Goal: Navigation & Orientation: Find specific page/section

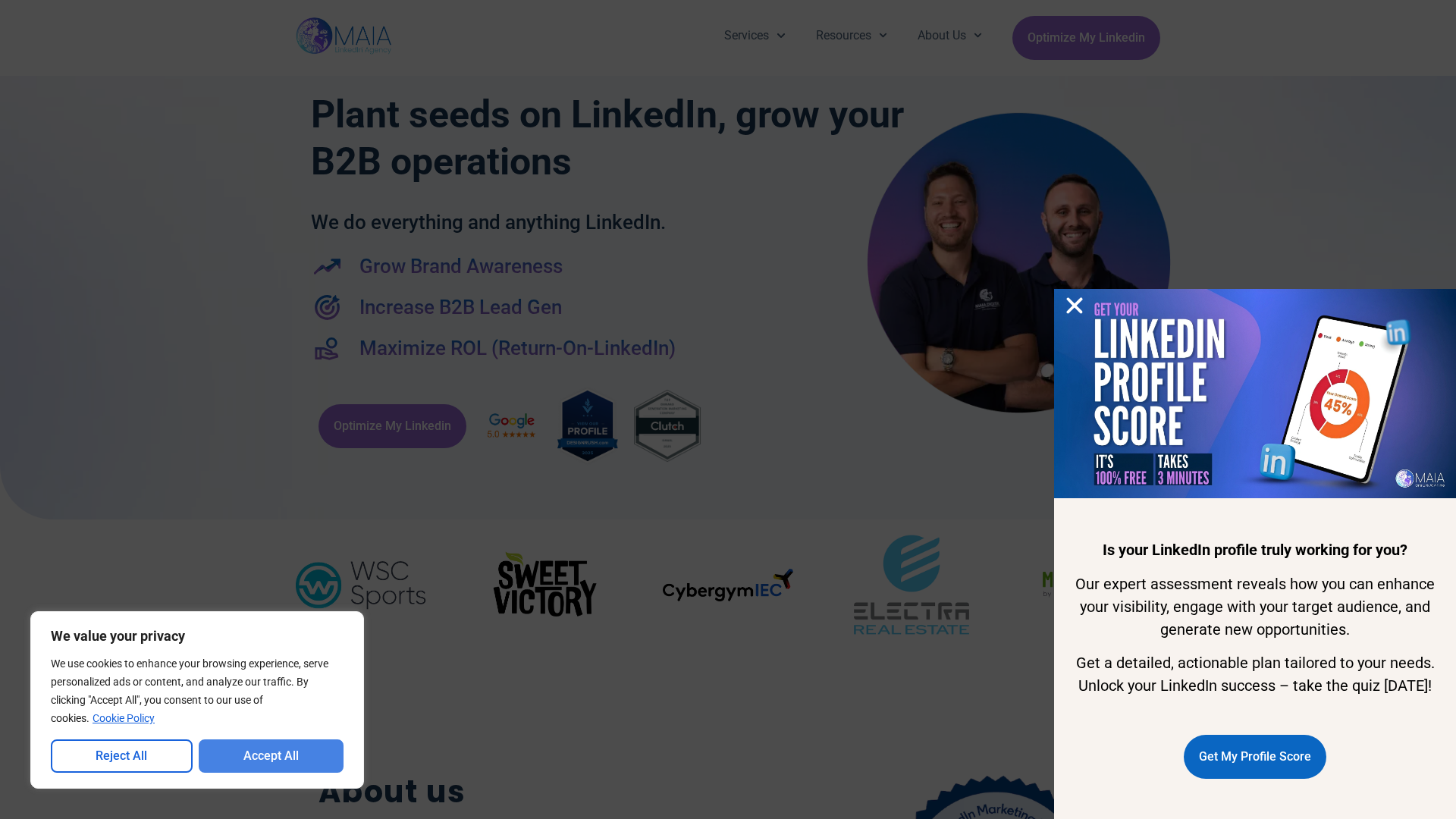
click at [271, 756] on button "Accept All" at bounding box center [272, 756] width 146 height 34
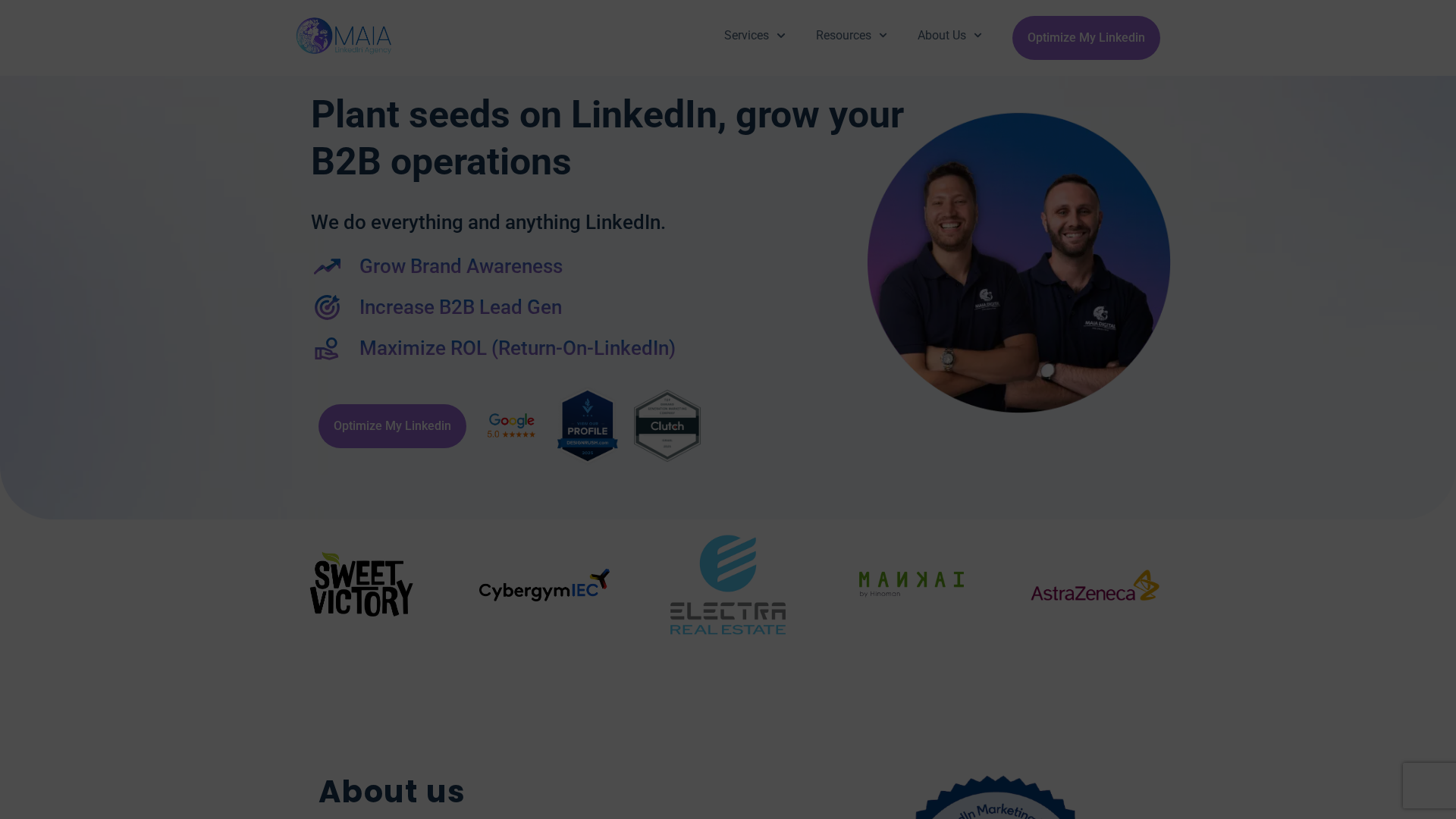
click at [8, 8] on div "Services Company Page Management LinkedIn Ads Personalized Trainings Thought Le…" at bounding box center [728, 37] width 1456 height 76
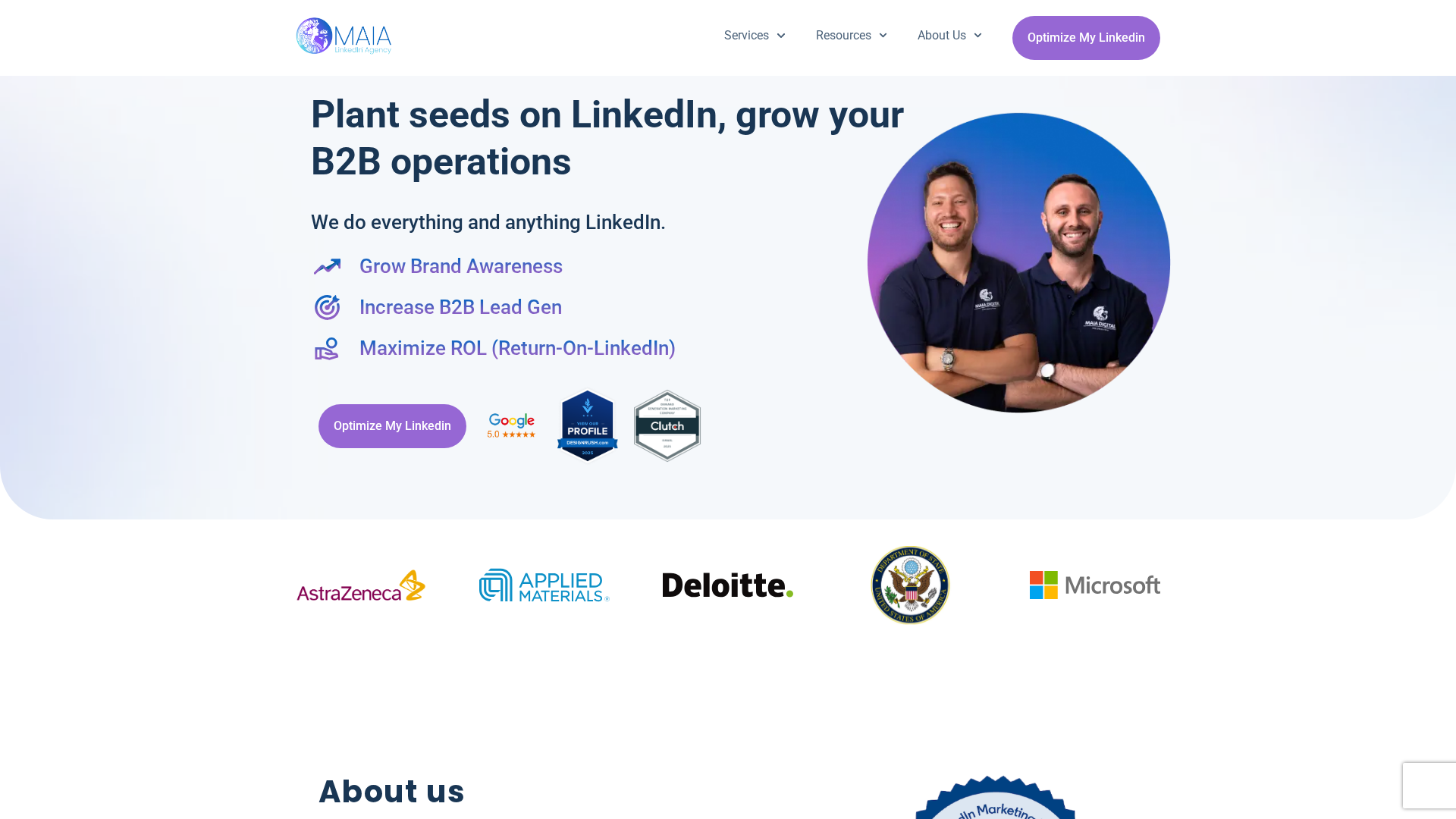
click at [8, 8] on div "Services Company Page Management LinkedIn Ads Personalized Trainings Thought Le…" at bounding box center [728, 37] width 1456 height 76
click at [1448, 8] on div "Services Company Page Management LinkedIn Ads Personalized Trainings Thought Le…" at bounding box center [728, 37] width 1456 height 76
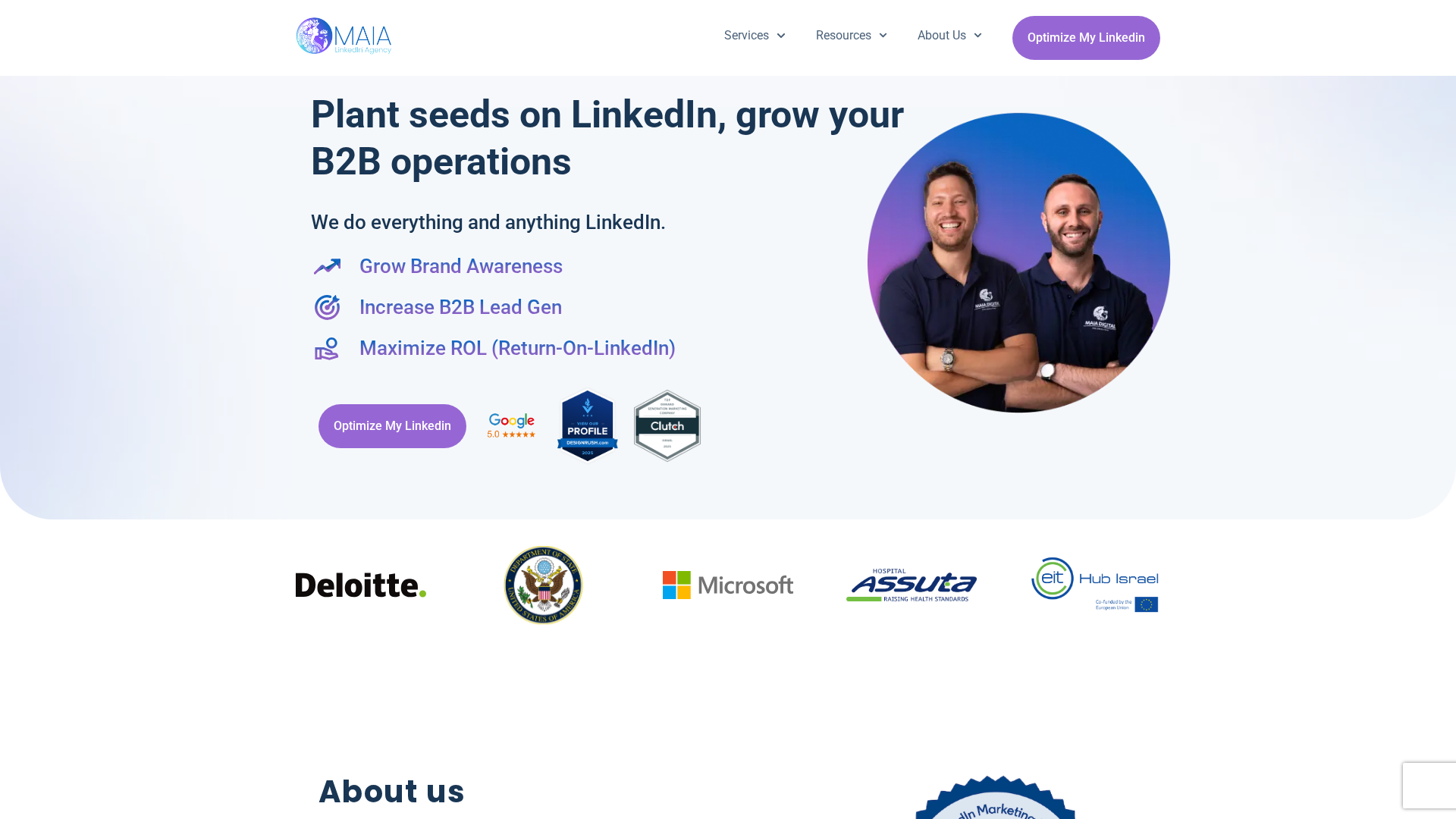
click at [8, 410] on div at bounding box center [728, 252] width 1456 height 535
click at [1448, 410] on div at bounding box center [728, 252] width 1456 height 535
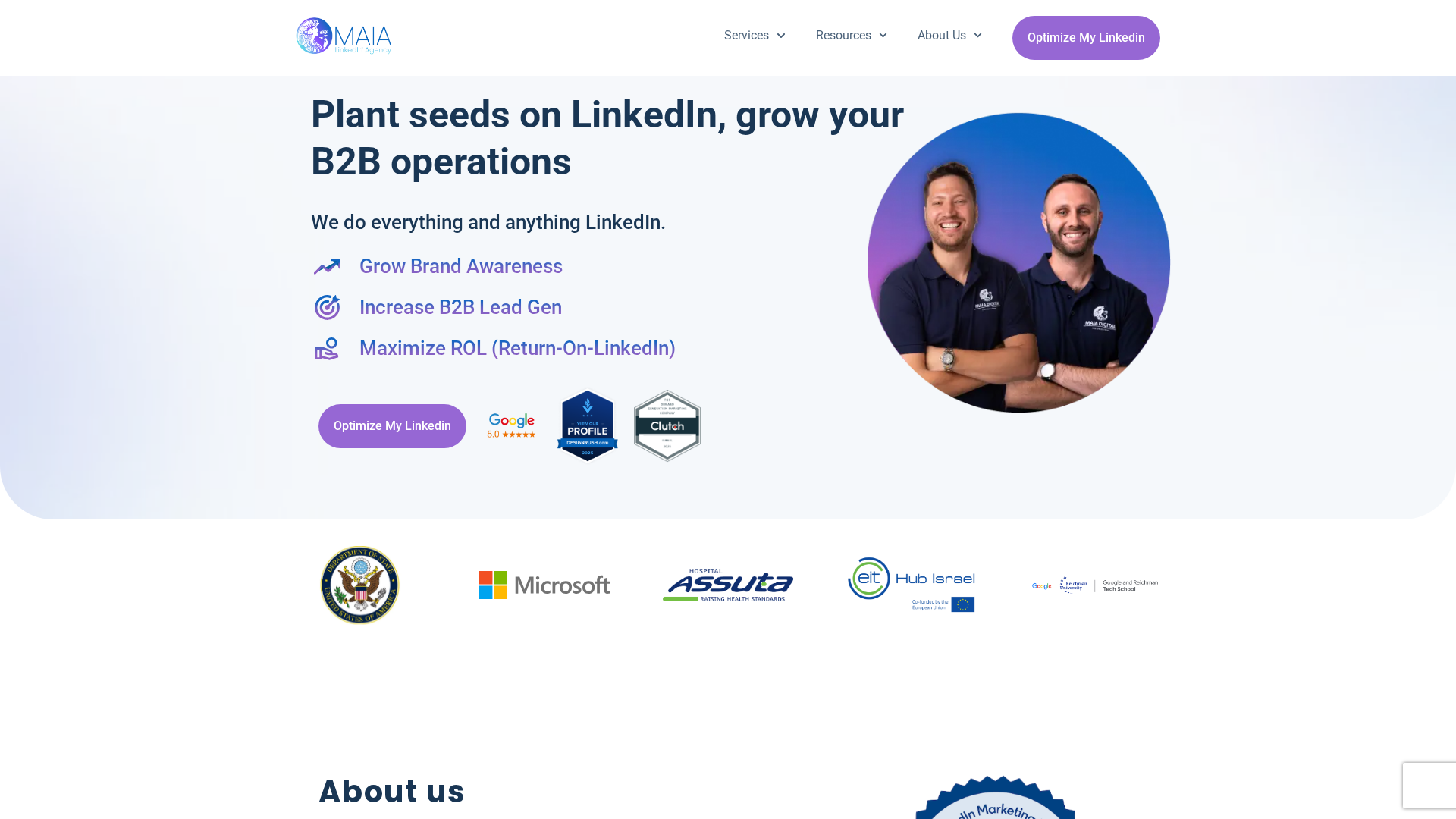
click at [728, 8] on div "Services Company Page Management LinkedIn Ads Personalized Trainings Thought Le…" at bounding box center [727, 37] width 864 height 76
click at [728, 811] on h2 "About us" at bounding box center [531, 791] width 427 height 46
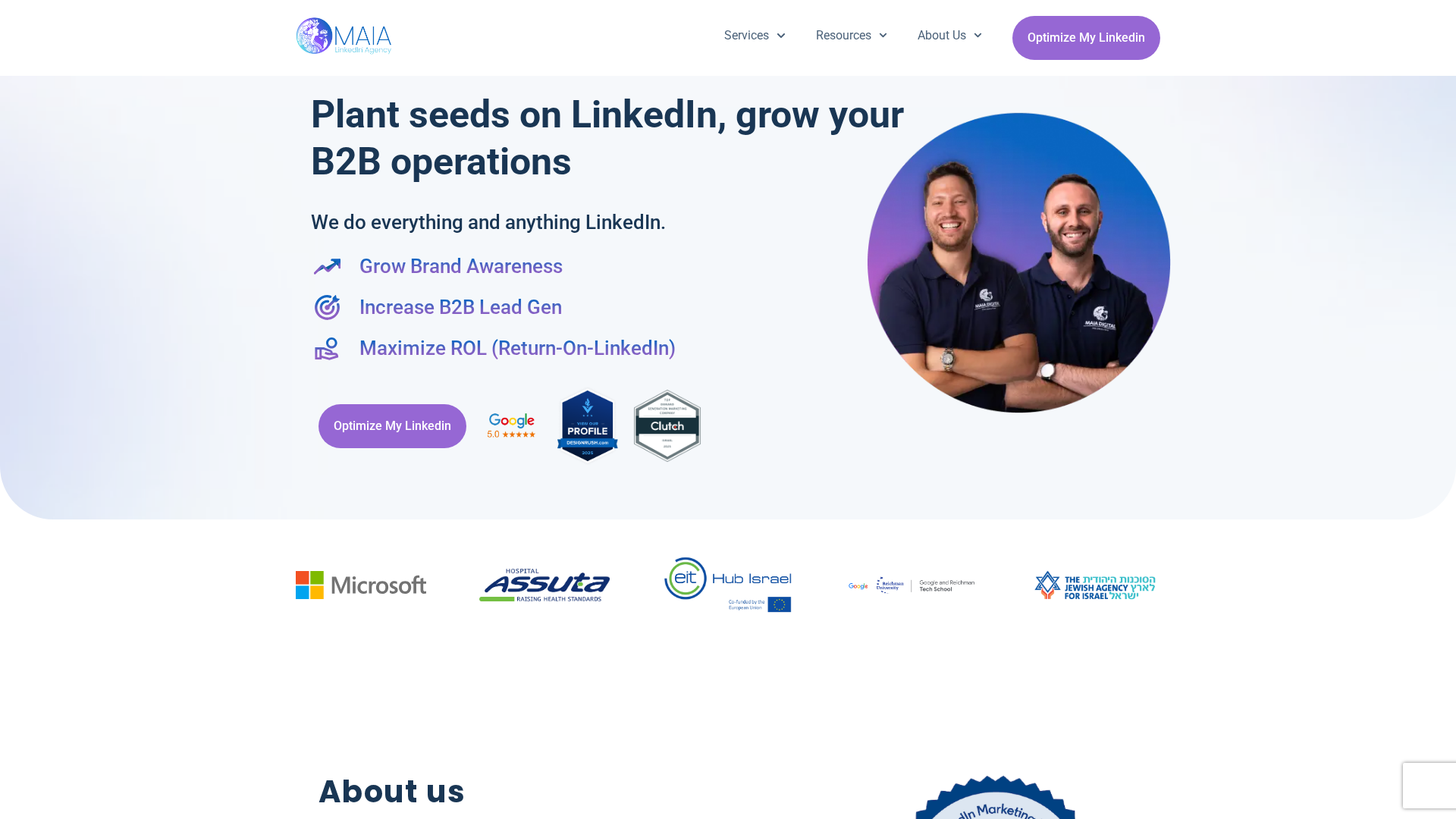
click at [728, 410] on div "Optimize My Linkedin" at bounding box center [728, 426] width 834 height 97
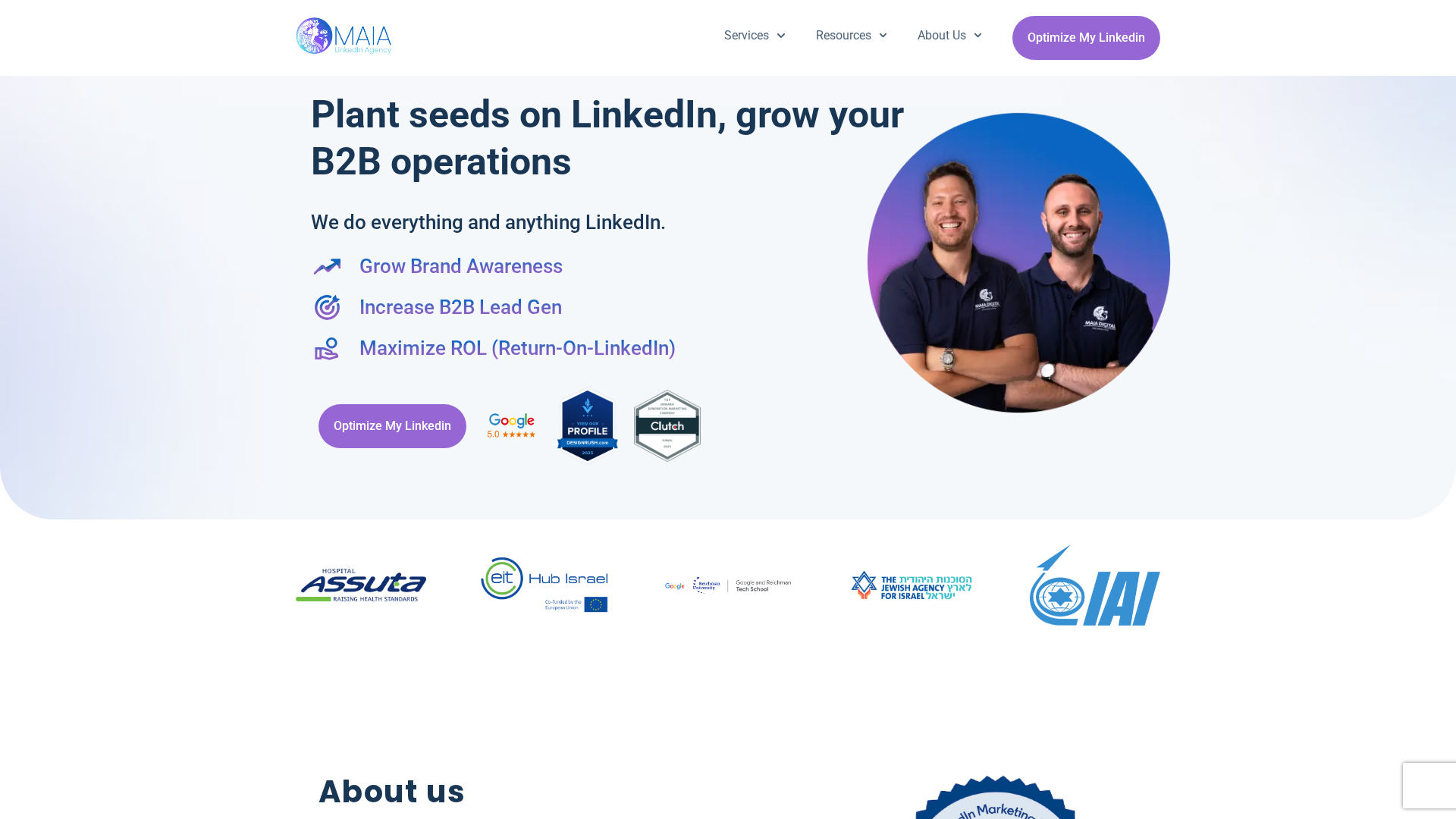
click at [8, 8] on div "Services Company Page Management LinkedIn Ads Personalized Trainings Thought Le…" at bounding box center [728, 37] width 1456 height 76
click at [1448, 8] on div "Services Company Page Management LinkedIn Ads Personalized Trainings Thought Le…" at bounding box center [728, 37] width 1456 height 76
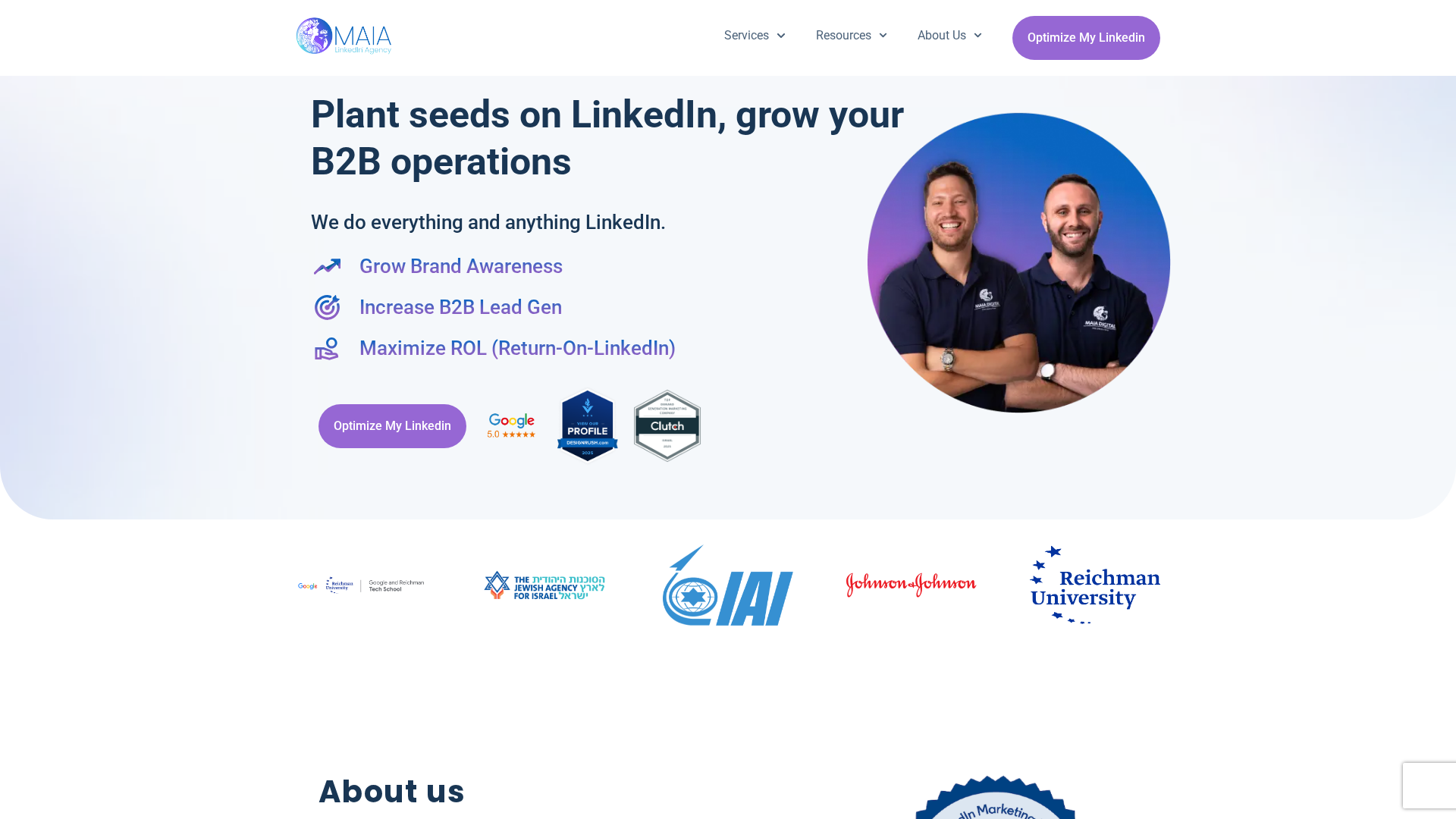
click at [8, 410] on div at bounding box center [728, 252] width 1456 height 535
click at [1448, 410] on div at bounding box center [728, 252] width 1456 height 535
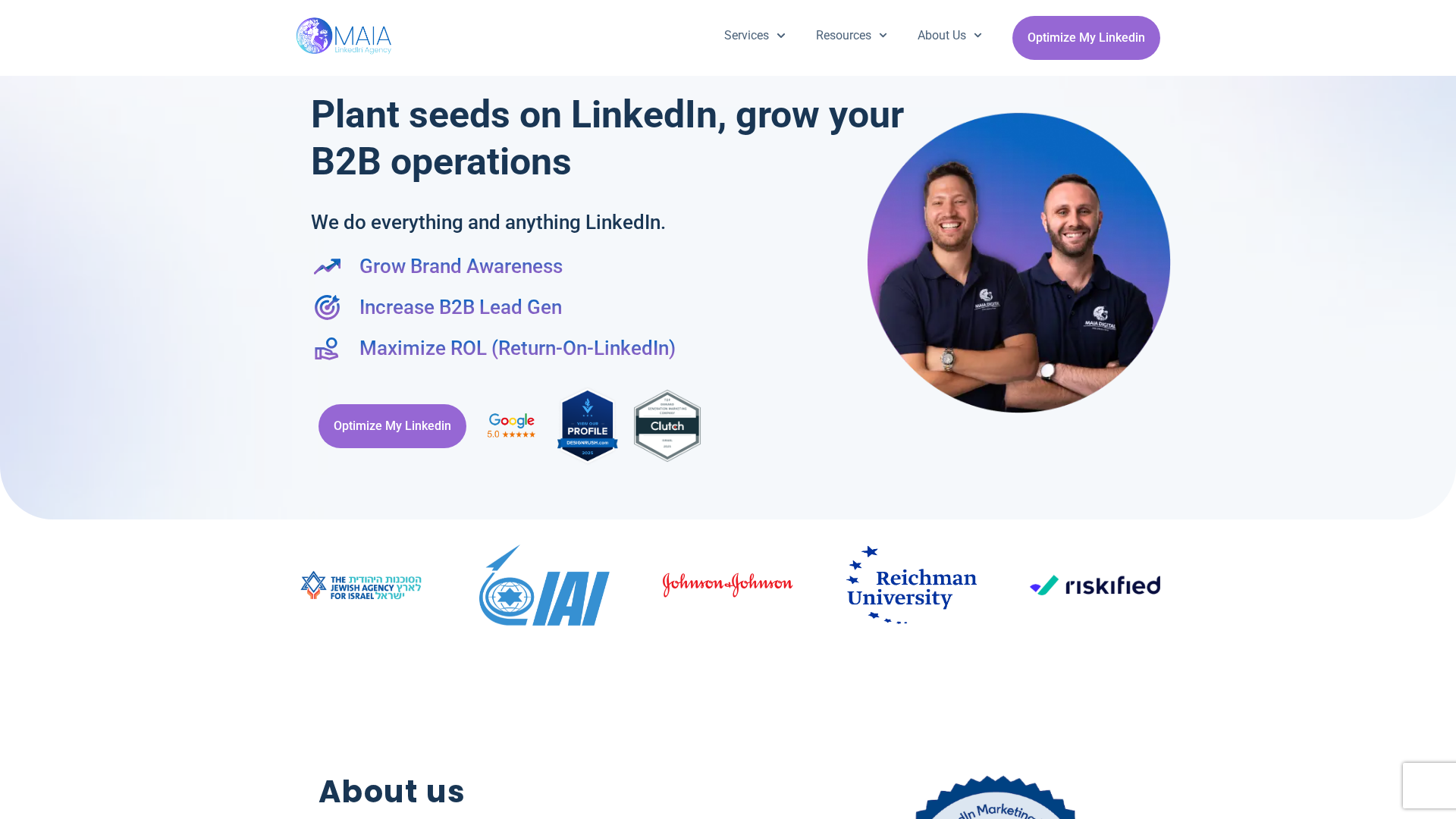
click at [728, 8] on div "Services Company Page Management LinkedIn Ads Personalized Trainings Thought Le…" at bounding box center [727, 37] width 864 height 76
click at [728, 811] on h2 "About us" at bounding box center [531, 791] width 427 height 46
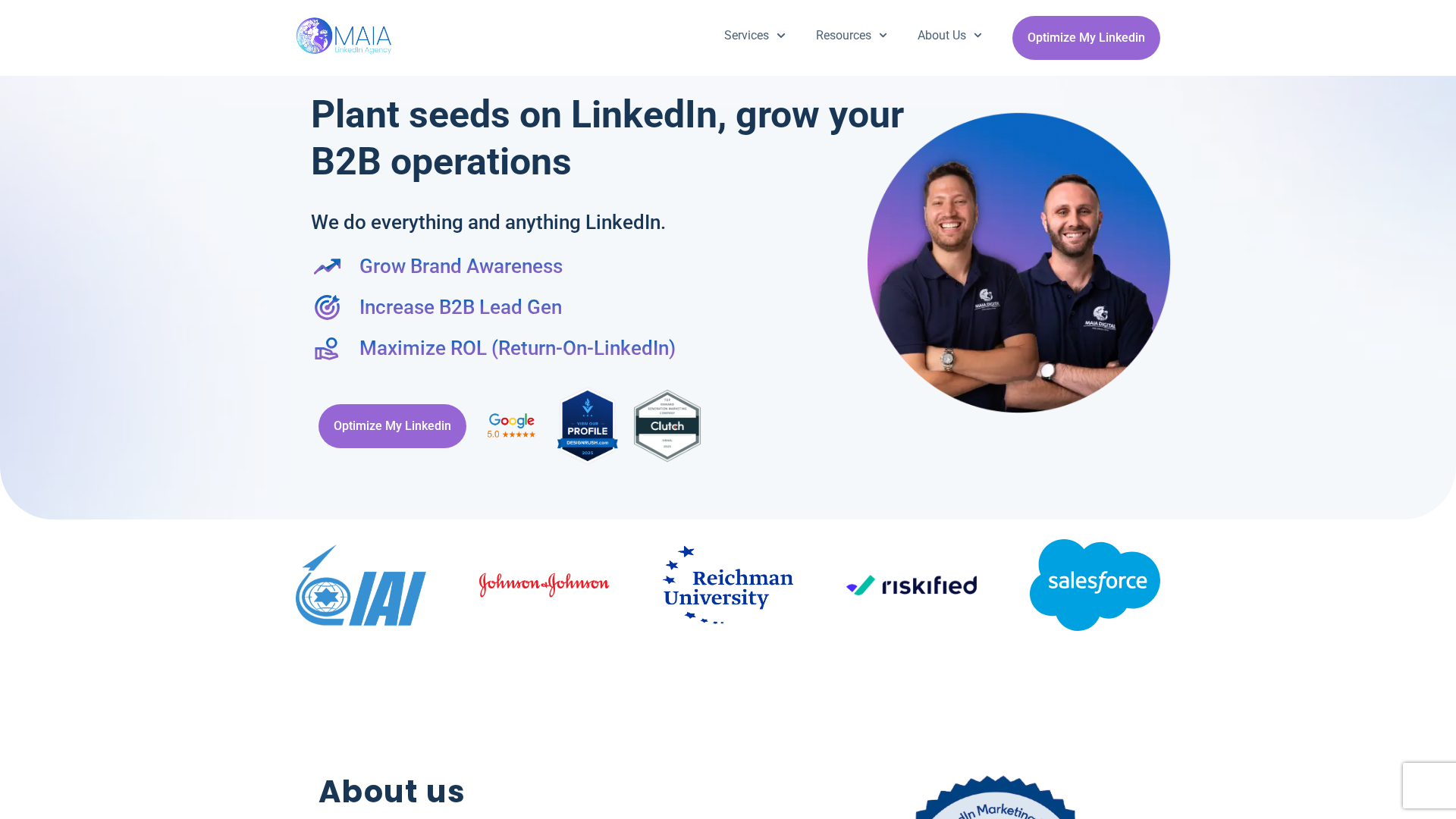
click at [728, 410] on div "Optimize My Linkedin" at bounding box center [728, 426] width 834 height 97
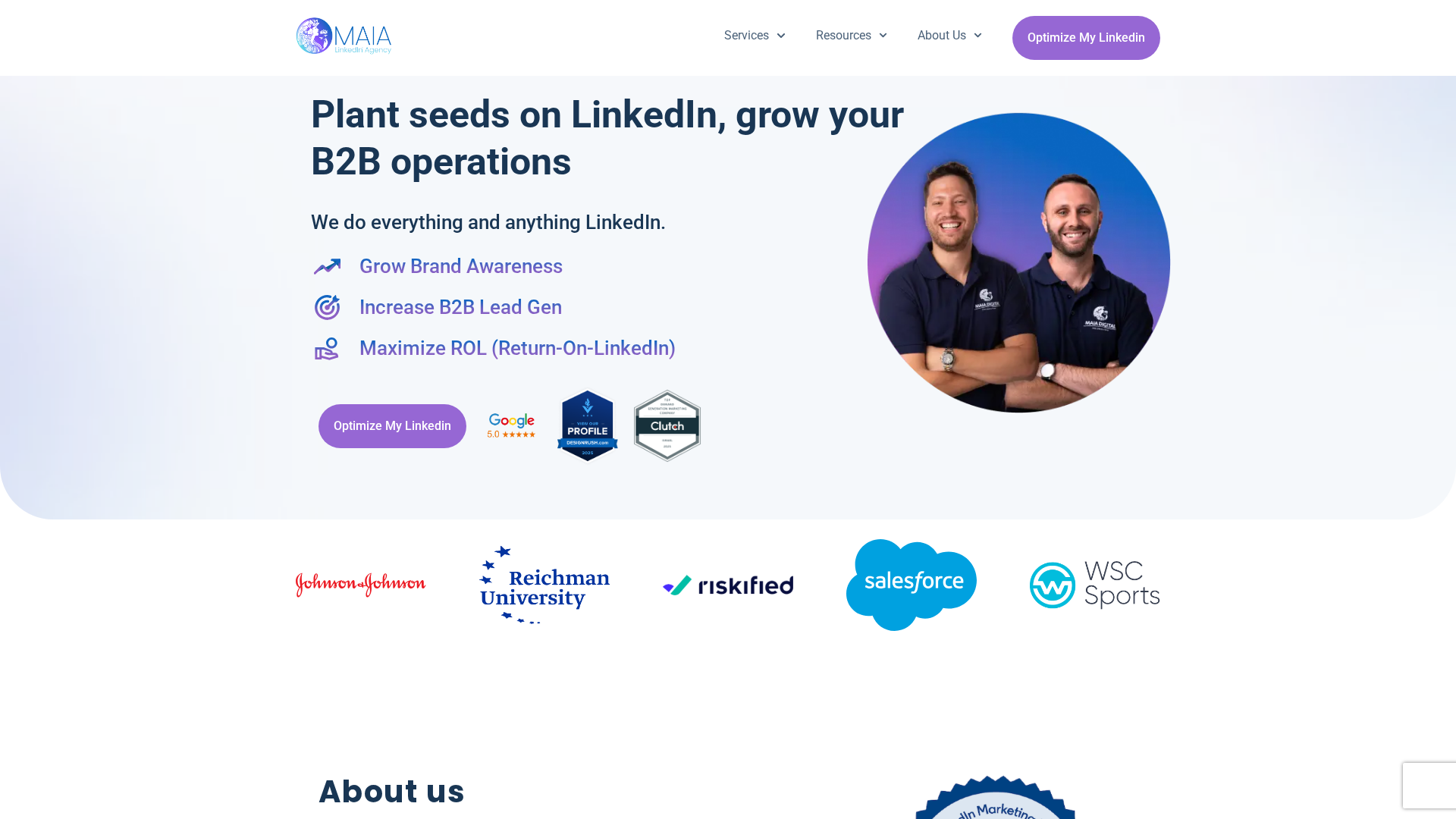
click at [8, 8] on div "Services Company Page Management LinkedIn Ads Personalized Trainings Thought Le…" at bounding box center [728, 37] width 1456 height 76
click at [1448, 8] on div "Services Company Page Management LinkedIn Ads Personalized Trainings Thought Le…" at bounding box center [728, 37] width 1456 height 76
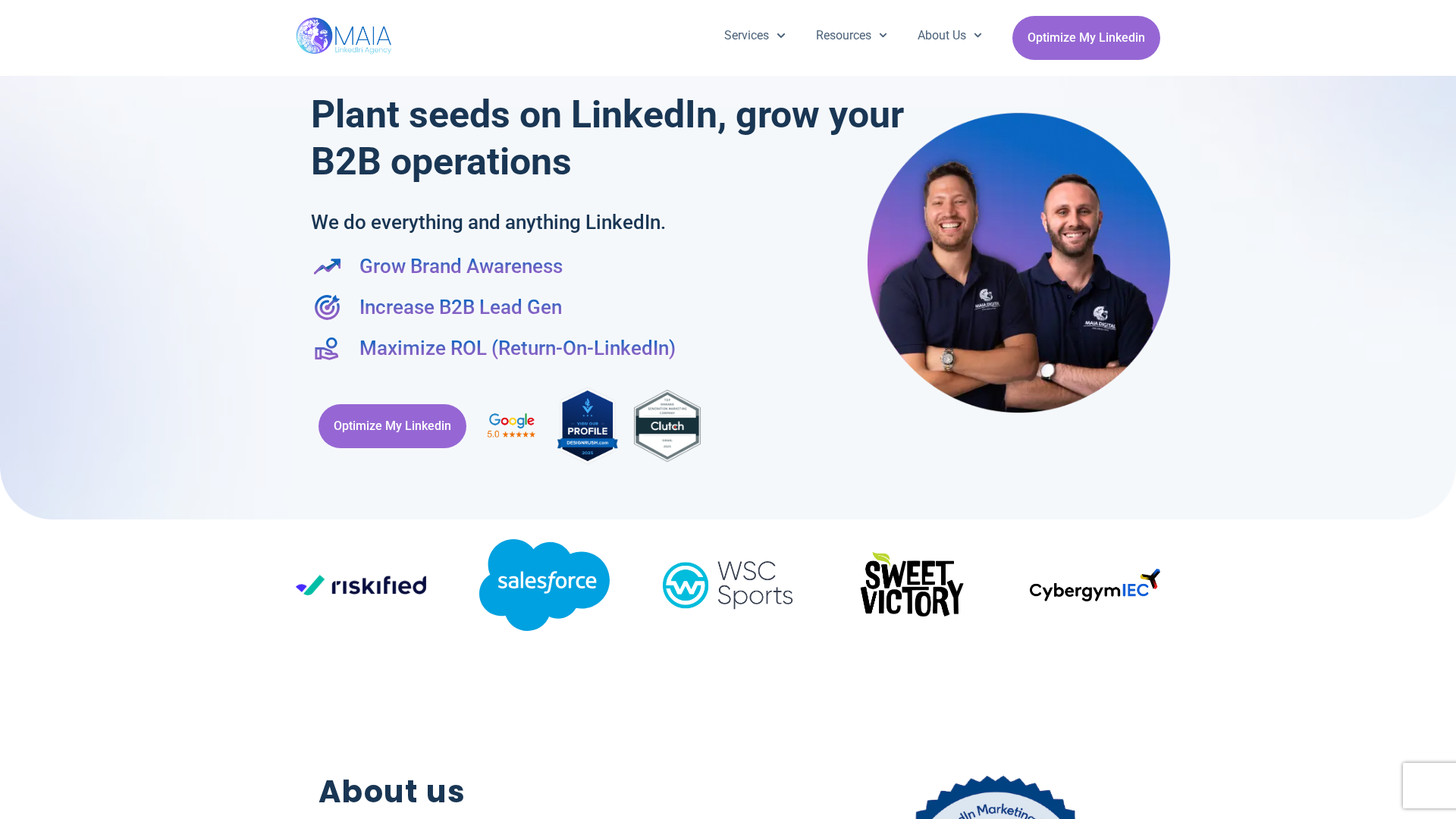
click at [8, 410] on div at bounding box center [728, 252] width 1456 height 535
click at [1448, 410] on div at bounding box center [728, 252] width 1456 height 535
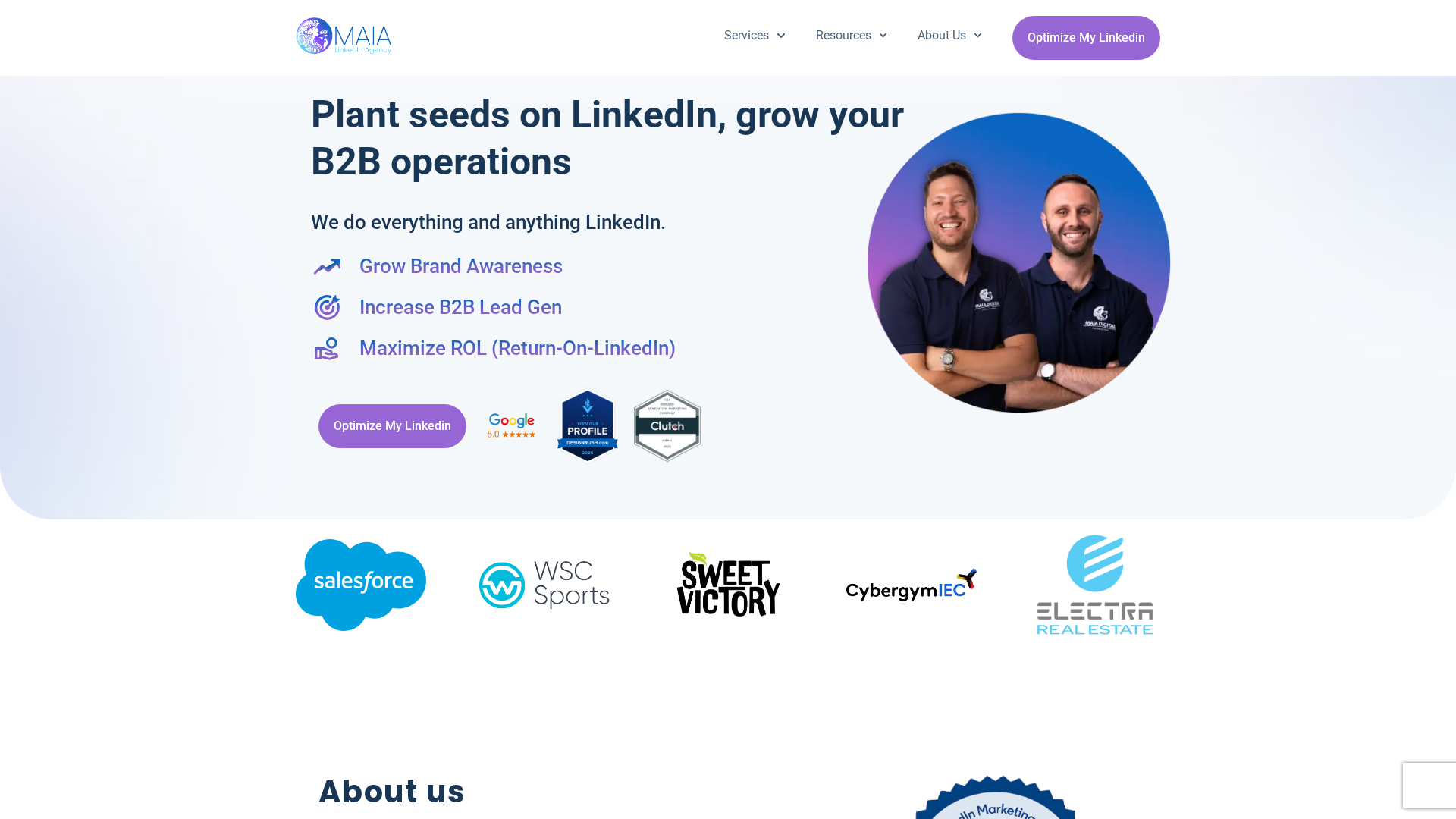
click at [728, 8] on div "Services Company Page Management LinkedIn Ads Personalized Trainings Thought Le…" at bounding box center [727, 37] width 864 height 76
click at [728, 811] on h2 "About us" at bounding box center [531, 791] width 427 height 46
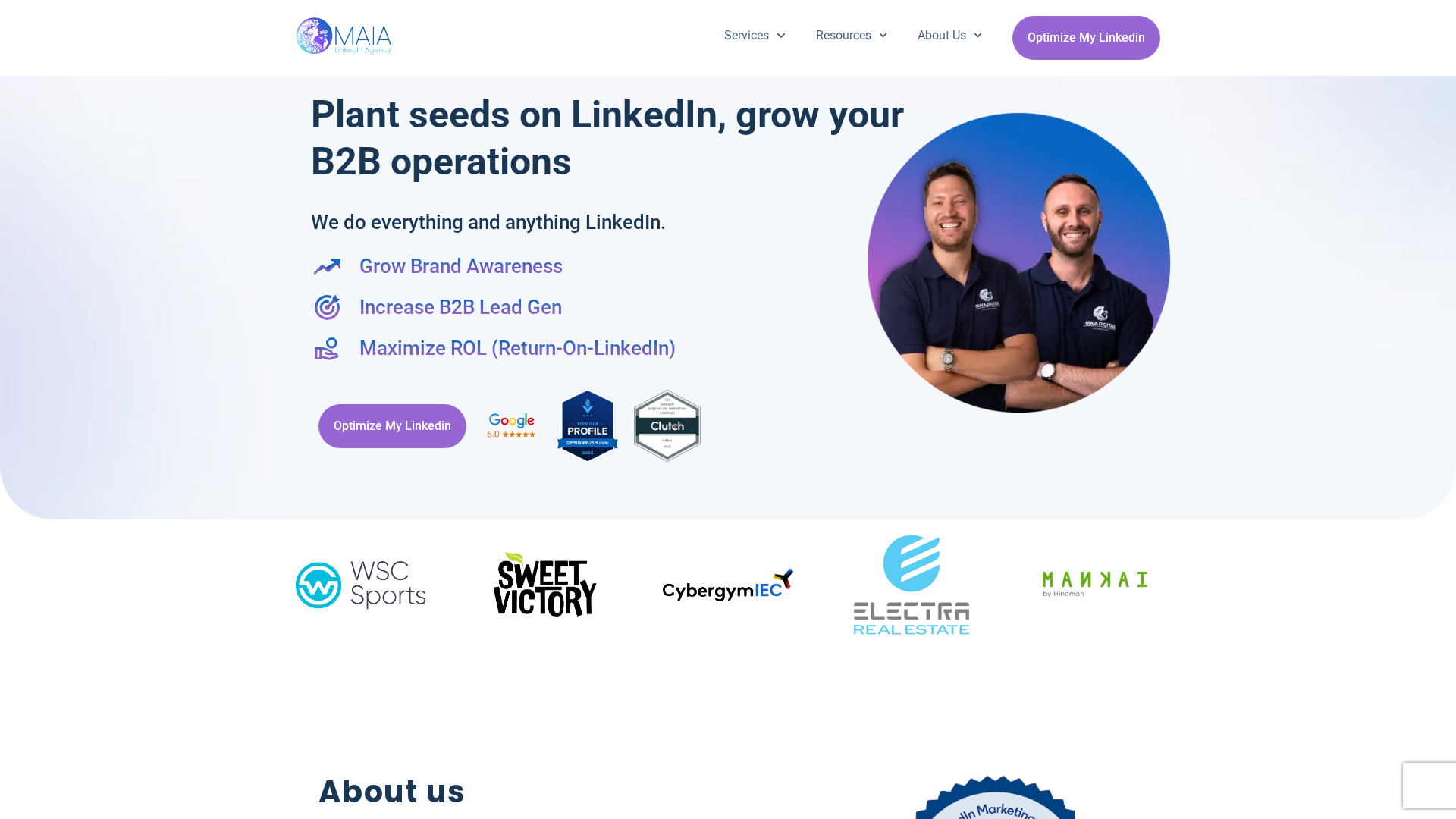
click at [728, 410] on div "Optimize My Linkedin" at bounding box center [728, 426] width 834 height 97
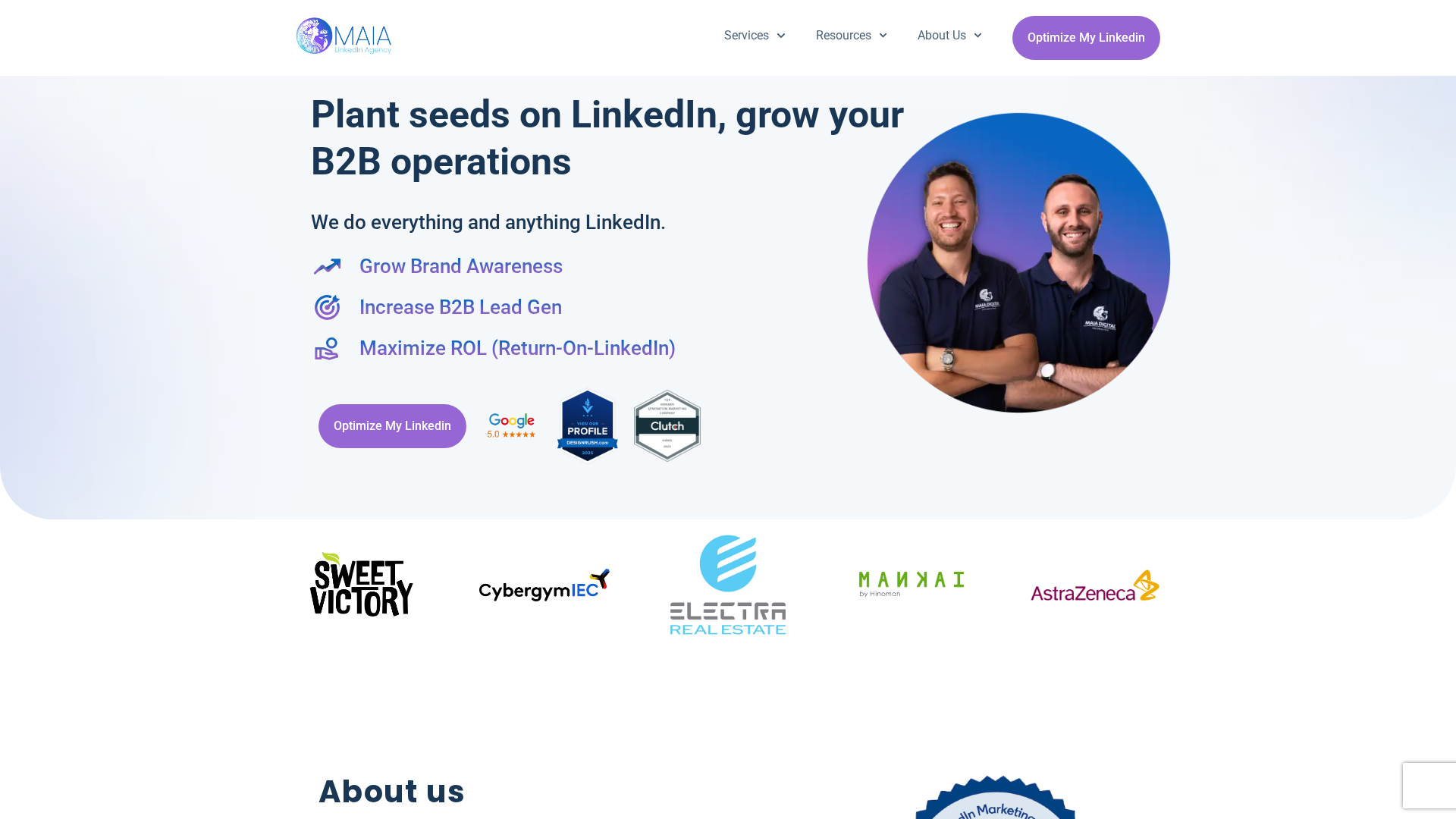
click at [8, 8] on div "Services Company Page Management LinkedIn Ads Personalized Trainings Thought Le…" at bounding box center [728, 37] width 1456 height 76
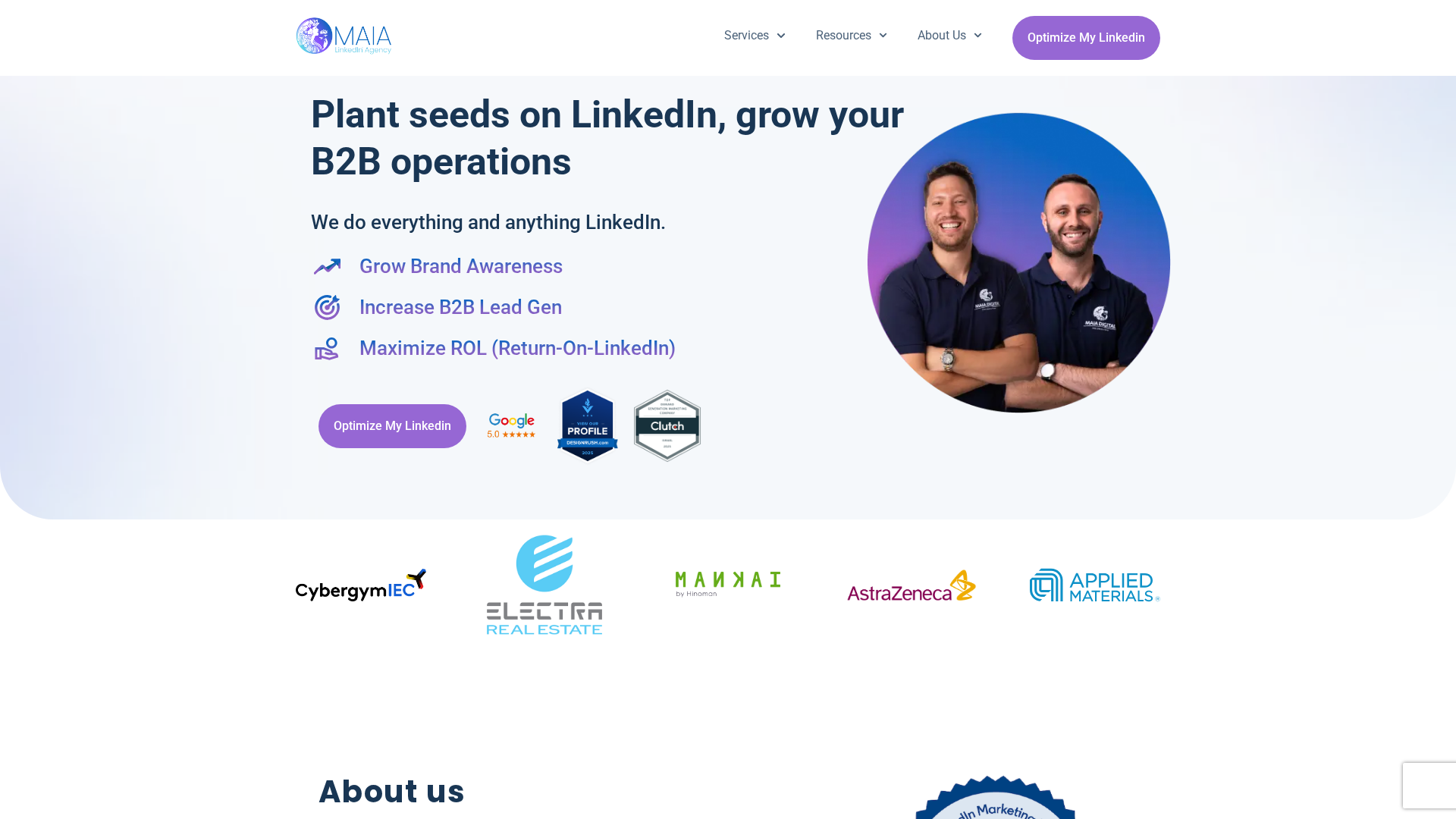
click at [1448, 8] on div "Services Company Page Management LinkedIn Ads Personalized Trainings Thought Le…" at bounding box center [728, 37] width 1456 height 76
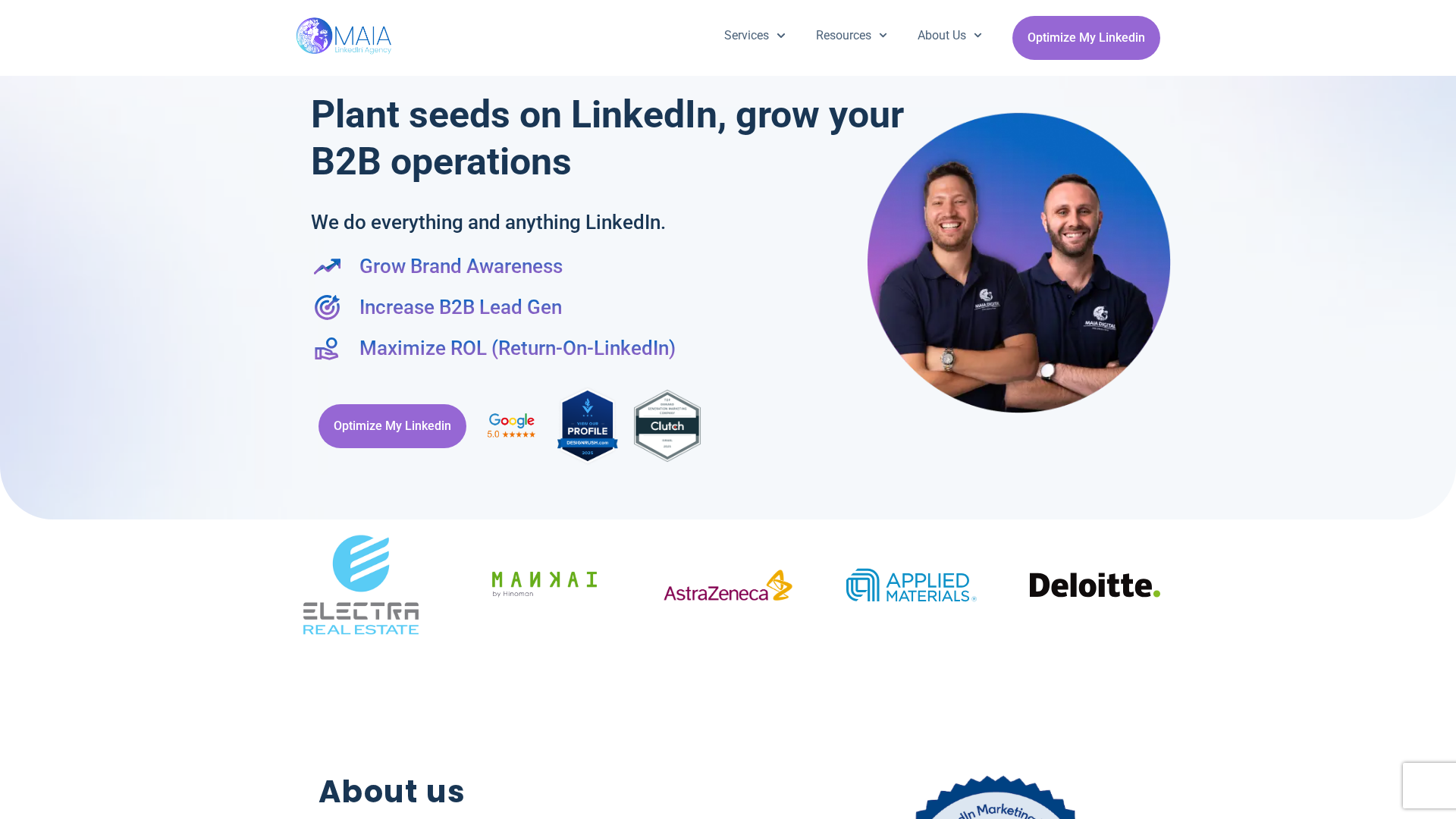
click at [8, 410] on div at bounding box center [728, 252] width 1456 height 535
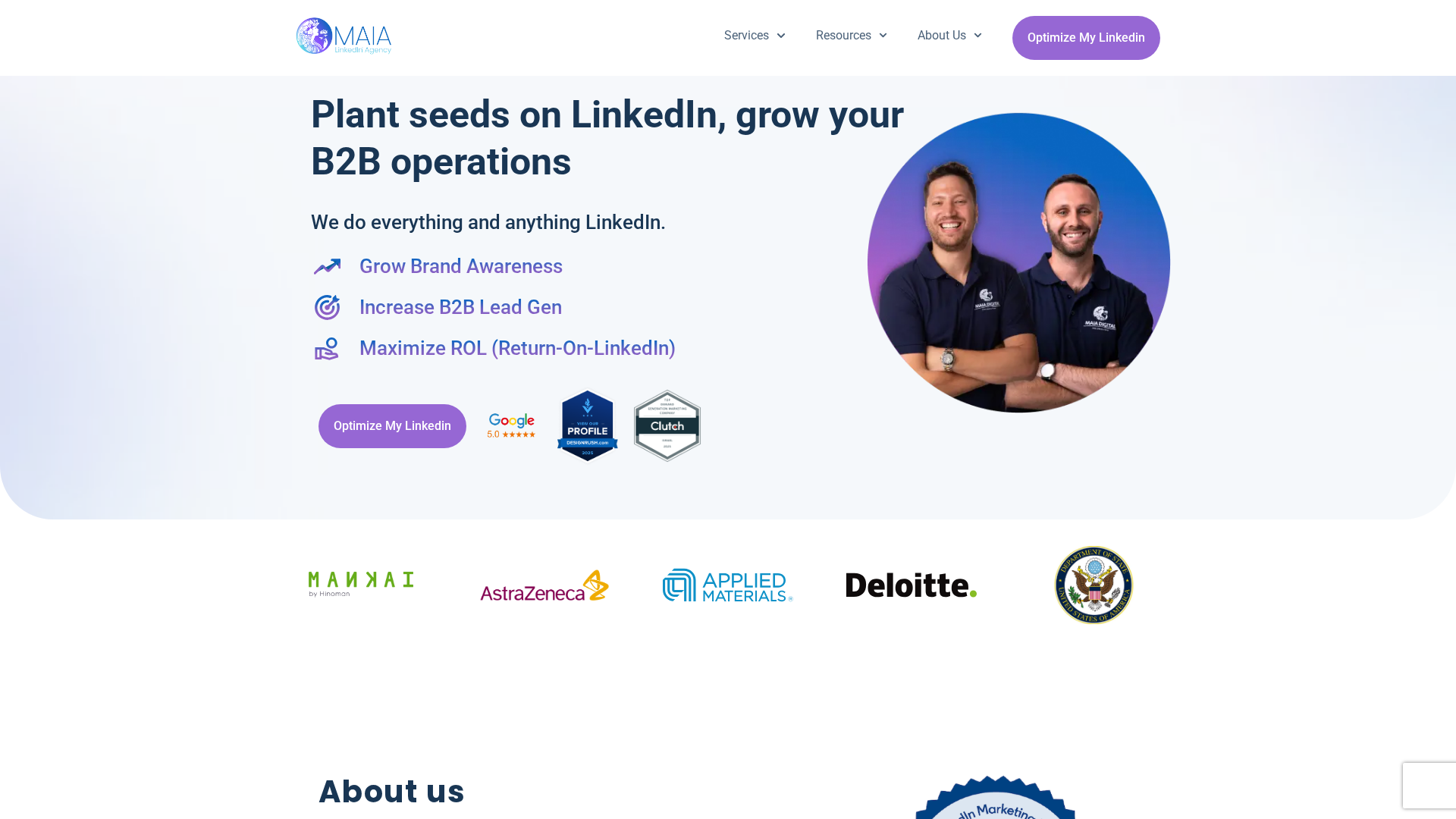
click at [1448, 410] on div at bounding box center [728, 252] width 1456 height 535
click at [728, 8] on div "Services Company Page Management LinkedIn Ads Personalized Trainings Thought Le…" at bounding box center [727, 37] width 864 height 76
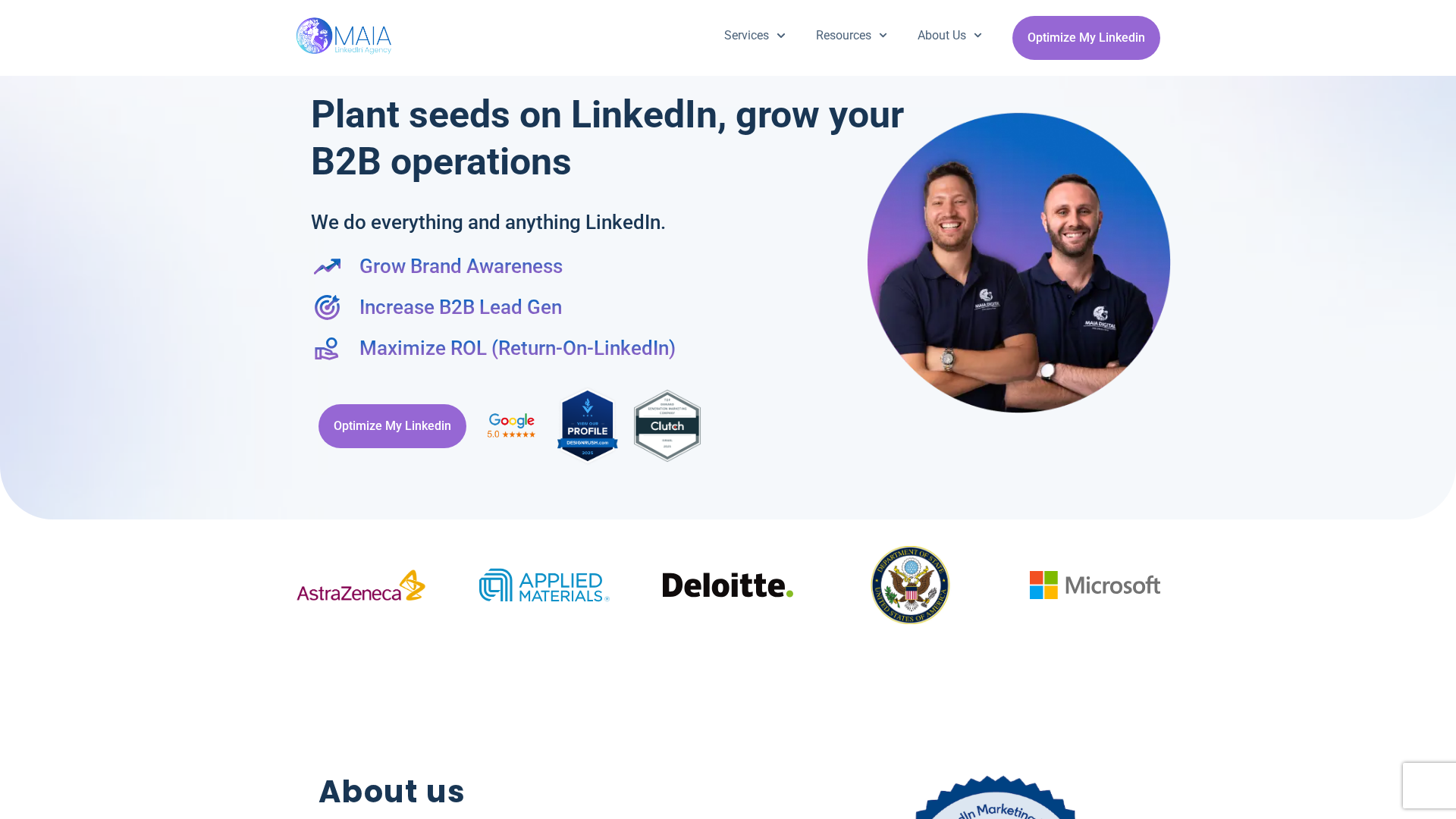
click at [728, 811] on h2 "About us" at bounding box center [531, 791] width 427 height 46
click at [728, 410] on div "Optimize My Linkedin" at bounding box center [728, 426] width 834 height 97
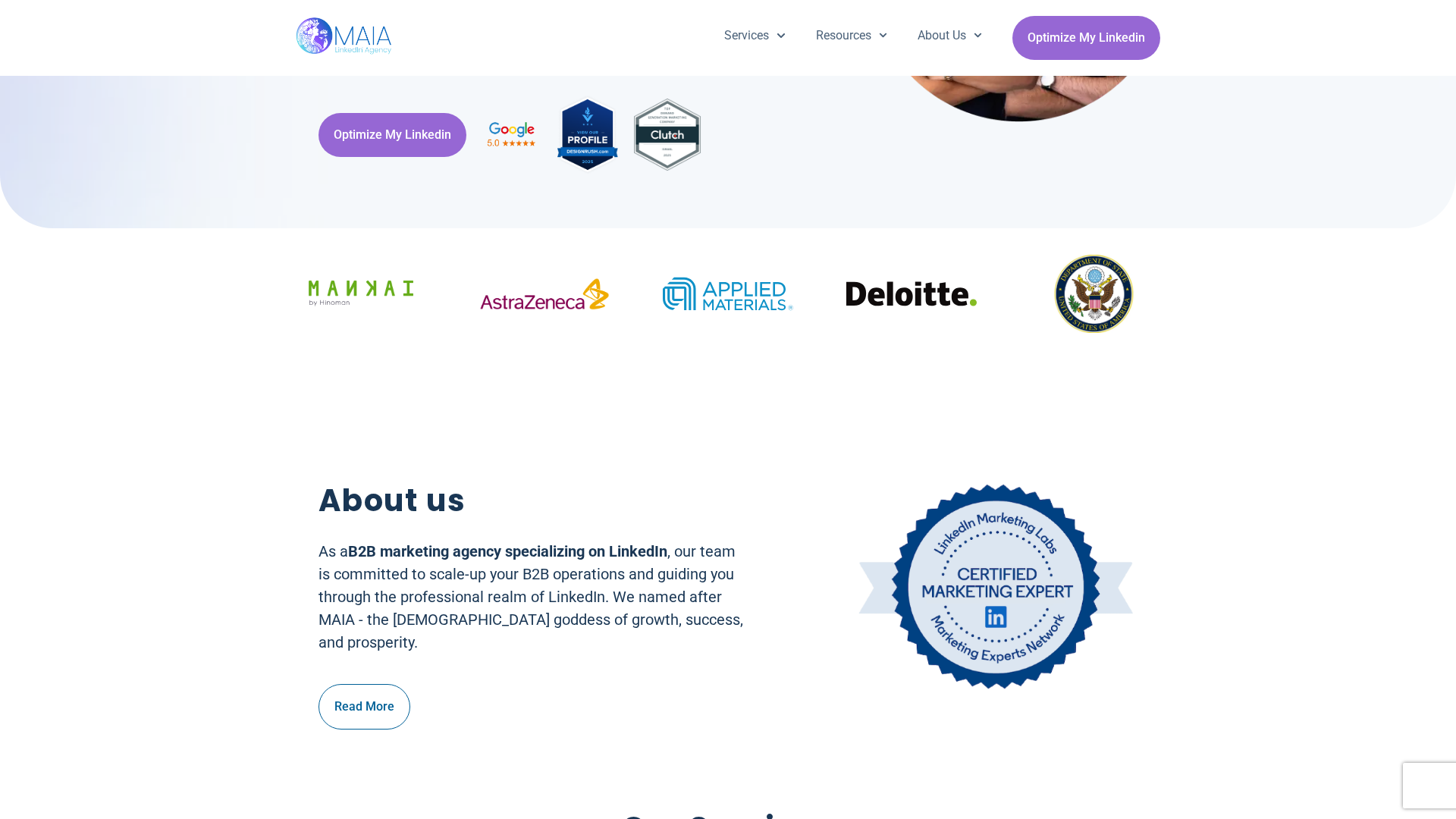
scroll to position [305, 0]
